Goal: Information Seeking & Learning: Learn about a topic

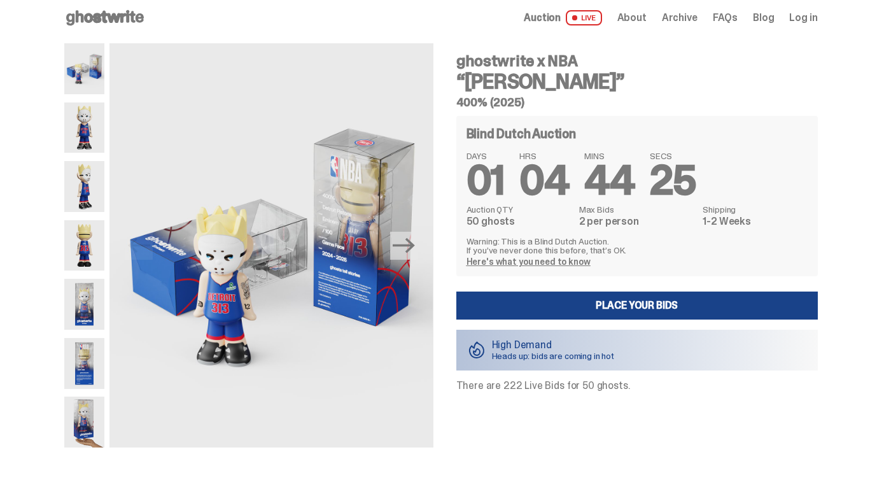
scroll to position [3, 0]
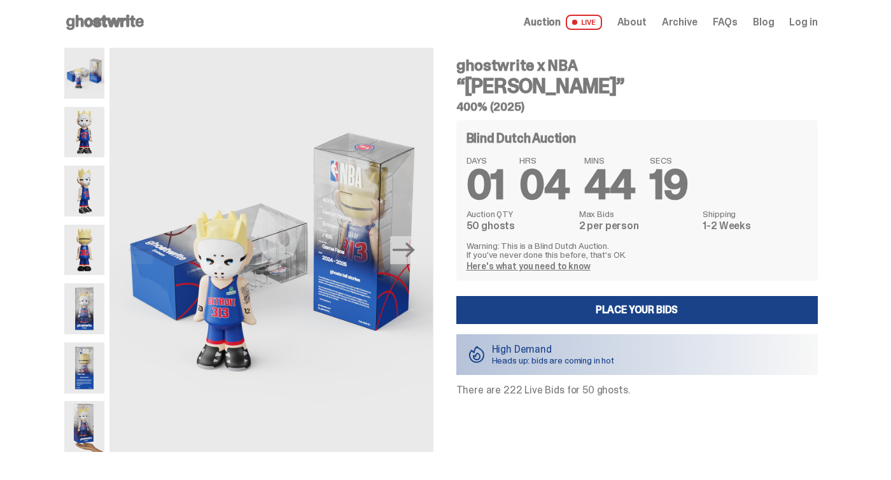
click at [551, 262] on link "Here's what you need to know" at bounding box center [529, 265] width 124 height 11
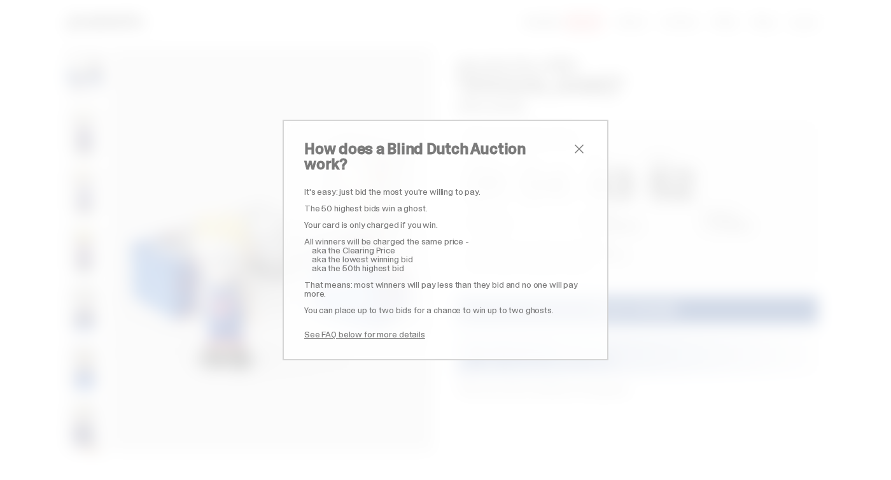
click at [579, 152] on span "close" at bounding box center [579, 148] width 15 height 15
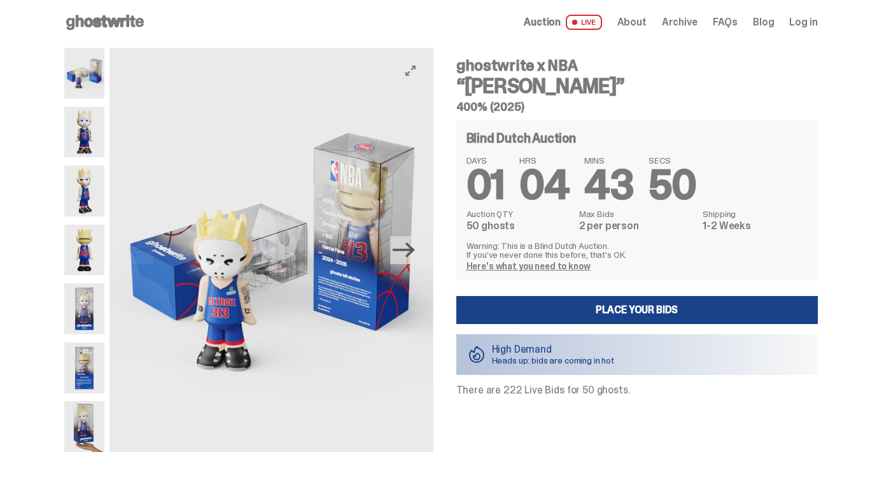
click at [408, 255] on icon "Next" at bounding box center [404, 250] width 22 height 22
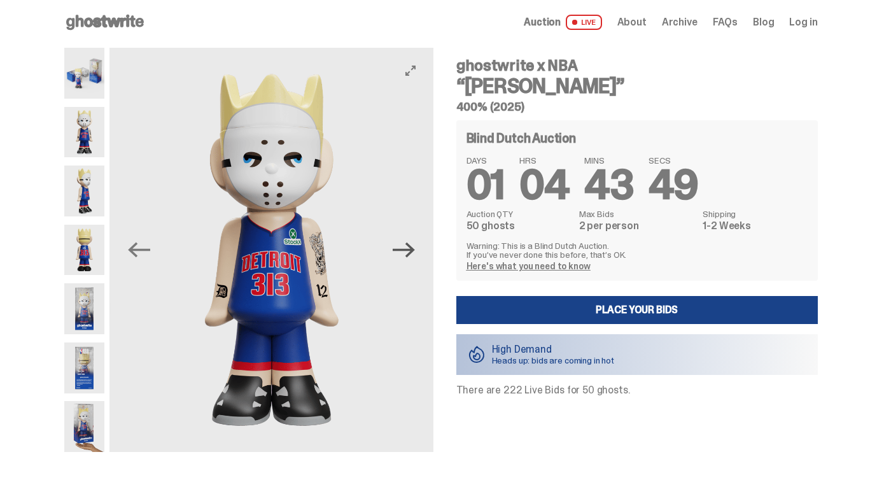
click at [408, 255] on icon "Next" at bounding box center [404, 250] width 22 height 22
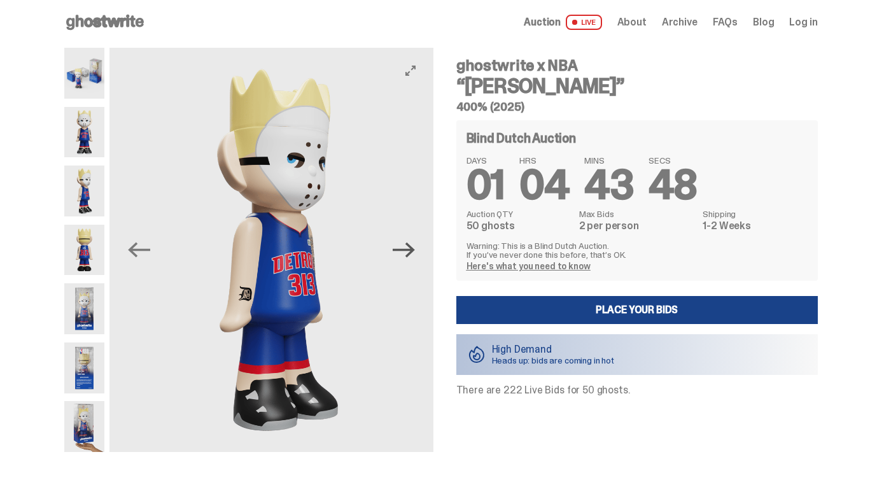
click at [408, 255] on icon "Next" at bounding box center [404, 250] width 22 height 22
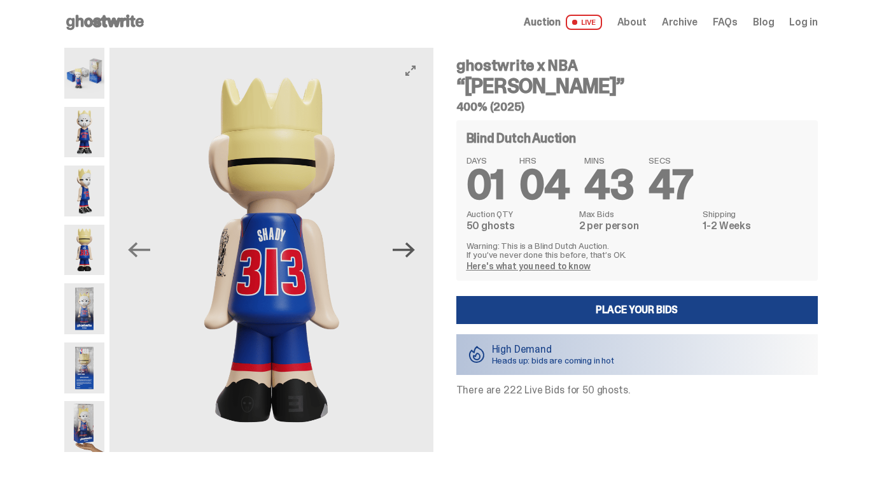
click at [408, 255] on icon "Next" at bounding box center [404, 250] width 22 height 22
